Goal: Find specific page/section: Find specific page/section

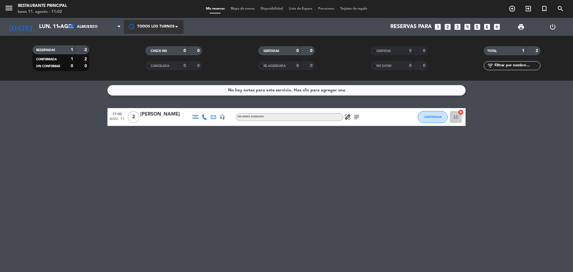
click at [174, 27] on div at bounding box center [154, 26] width 60 height 13
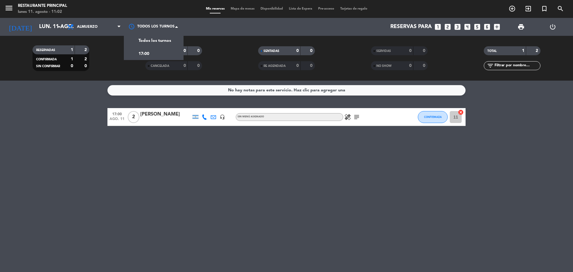
click at [105, 58] on filter-checkbox "RESERVADAS 1 2 CONFIRMADA 1 2 SIN CONFIRMAR 0 0" at bounding box center [60, 58] width 113 height 26
click at [7, 10] on icon "menu" at bounding box center [8, 8] width 9 height 9
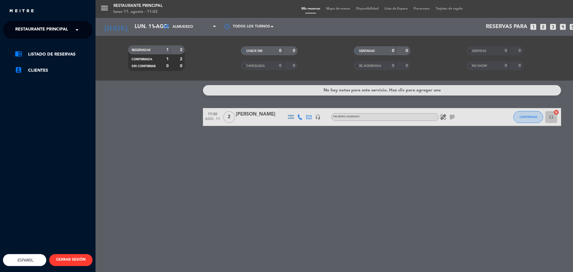
click at [67, 30] on span "Restaurante Principal" at bounding box center [41, 30] width 53 height 13
click at [60, 47] on div "1942 Potrerillos Grill" at bounding box center [47, 46] width 89 height 9
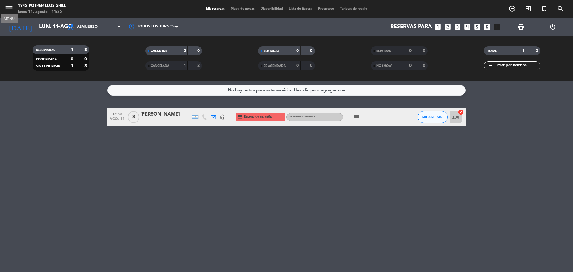
click at [15, 5] on span "menu MENU" at bounding box center [10, 9] width 13 height 14
click at [11, 8] on icon "menu" at bounding box center [8, 8] width 9 height 9
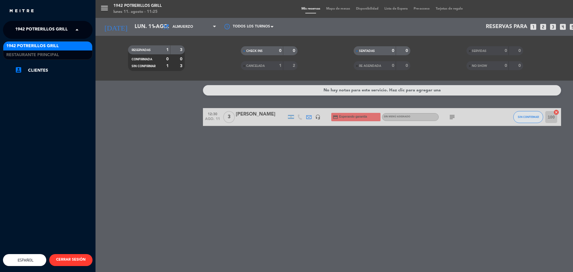
click at [47, 32] on span "1942 Potrerillos Grill" at bounding box center [41, 30] width 53 height 13
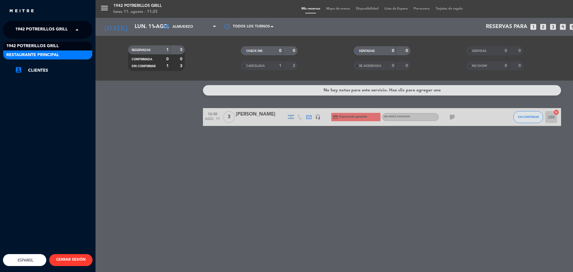
click at [45, 52] on span "Restaurante Principal" at bounding box center [32, 55] width 53 height 7
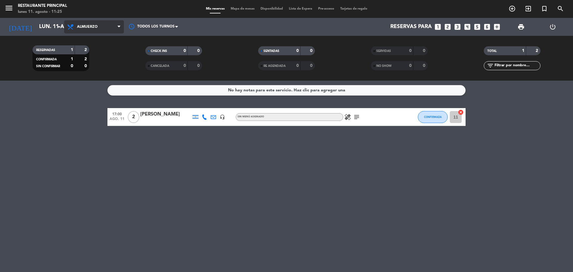
click at [87, 26] on span "Almuerzo" at bounding box center [87, 27] width 21 height 4
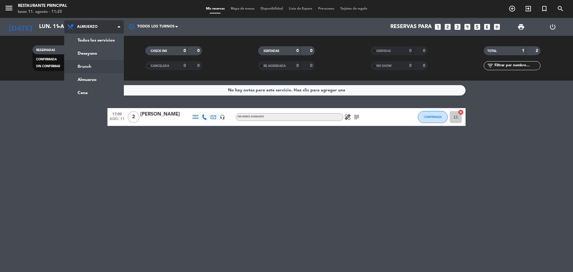
click at [89, 66] on div "menu Restaurante Principal [DATE] 11. agosto - 11:25 Mis reservas Mapa de mesas…" at bounding box center [286, 40] width 573 height 81
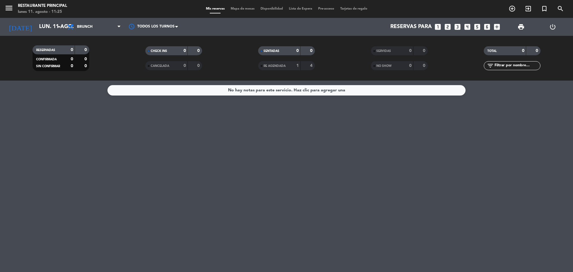
click at [374, 145] on div "No hay notas para este servicio. Haz clic para agregar una" at bounding box center [286, 176] width 573 height 191
